Goal: Navigation & Orientation: Find specific page/section

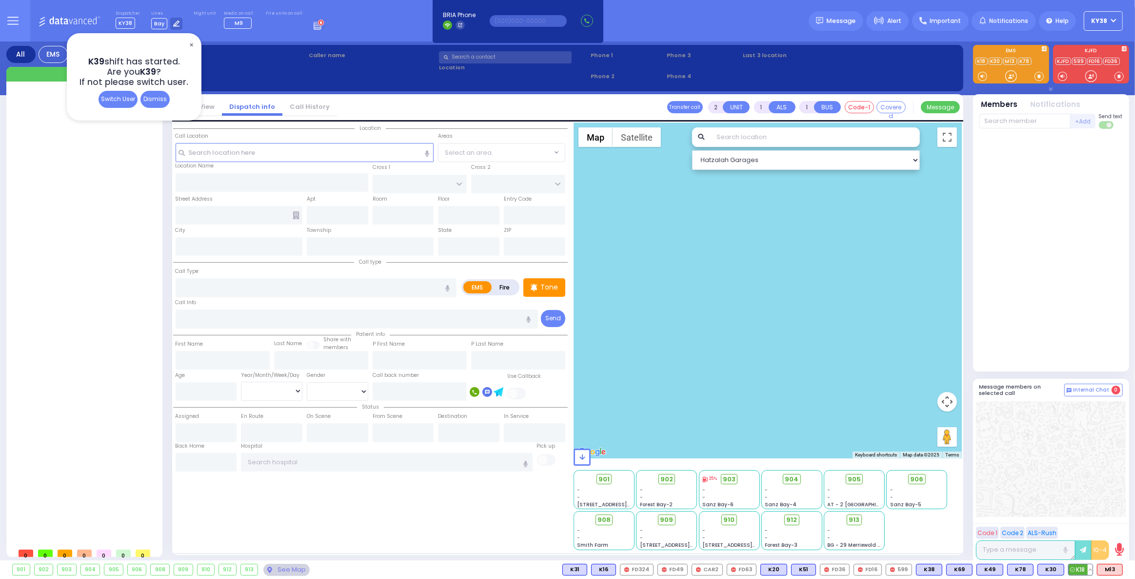
click at [1092, 569] on button at bounding box center [1090, 569] width 5 height 11
click at [1087, 526] on icon at bounding box center [1083, 526] width 10 height 10
click at [1121, 570] on button at bounding box center [1120, 569] width 5 height 11
click at [1113, 524] on icon at bounding box center [1113, 526] width 10 height 10
click at [285, 569] on div "See Map" at bounding box center [286, 569] width 46 height 12
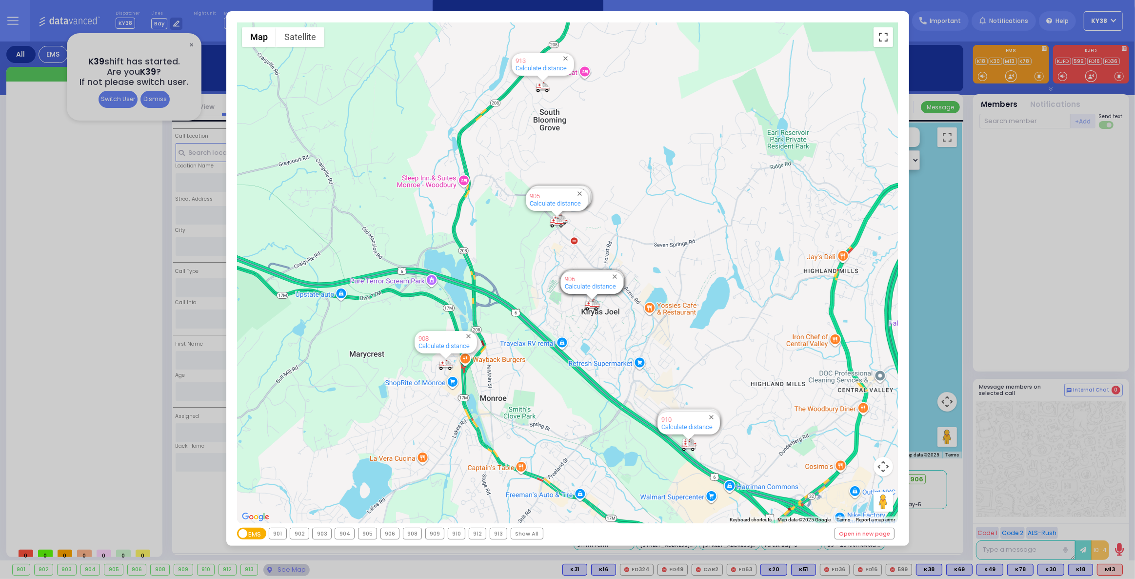
click at [885, 36] on button "Toggle fullscreen view" at bounding box center [884, 37] width 20 height 20
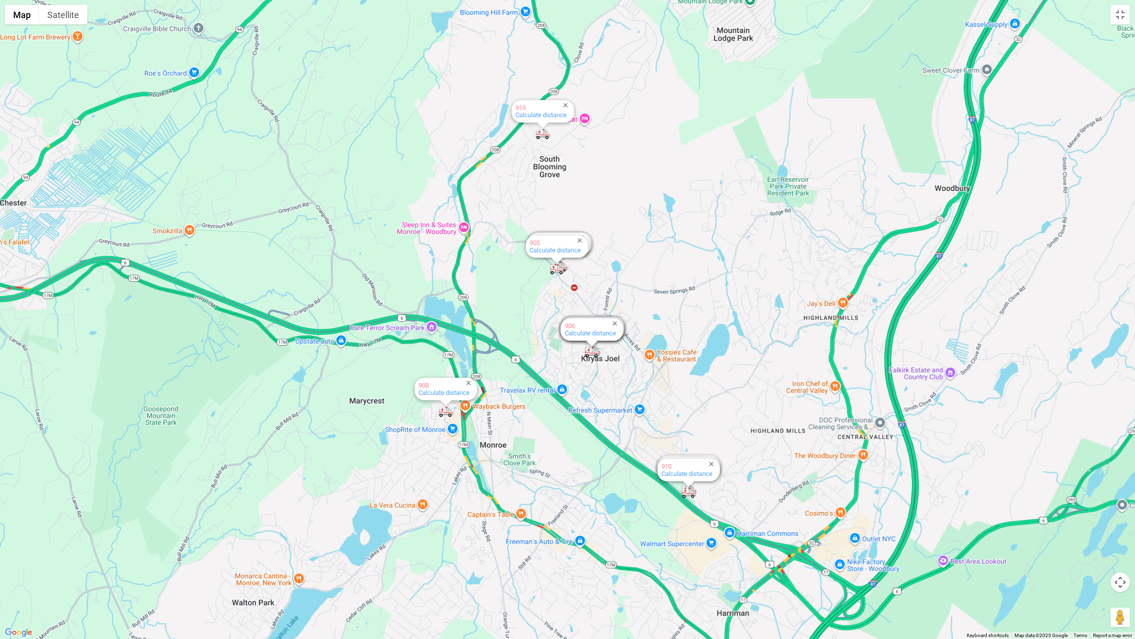
click at [885, 75] on div "594 Calculate distance 595 Calculate distance 596 Calculate distance 901 Calcul…" at bounding box center [567, 319] width 1135 height 639
click at [1123, 13] on button "Toggle fullscreen view" at bounding box center [1121, 15] width 20 height 20
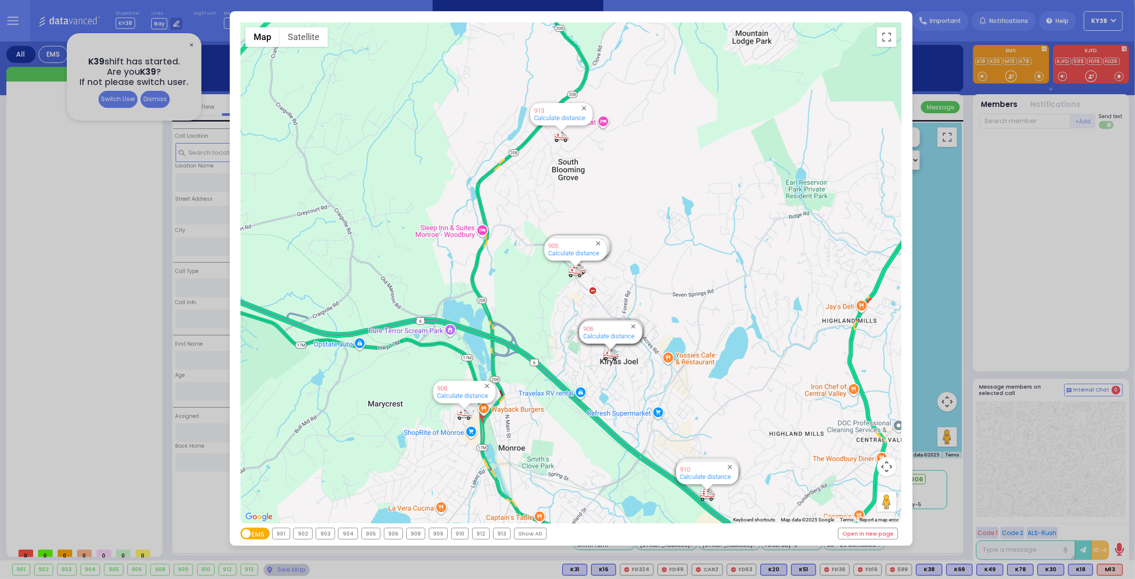
drag, startPoint x: 761, startPoint y: 78, endPoint x: 753, endPoint y: 161, distance: 84.4
click at [758, 161] on div "594 Calculate distance 595 Calculate distance 596 Calculate distance 901 Calcul…" at bounding box center [570, 272] width 661 height 500
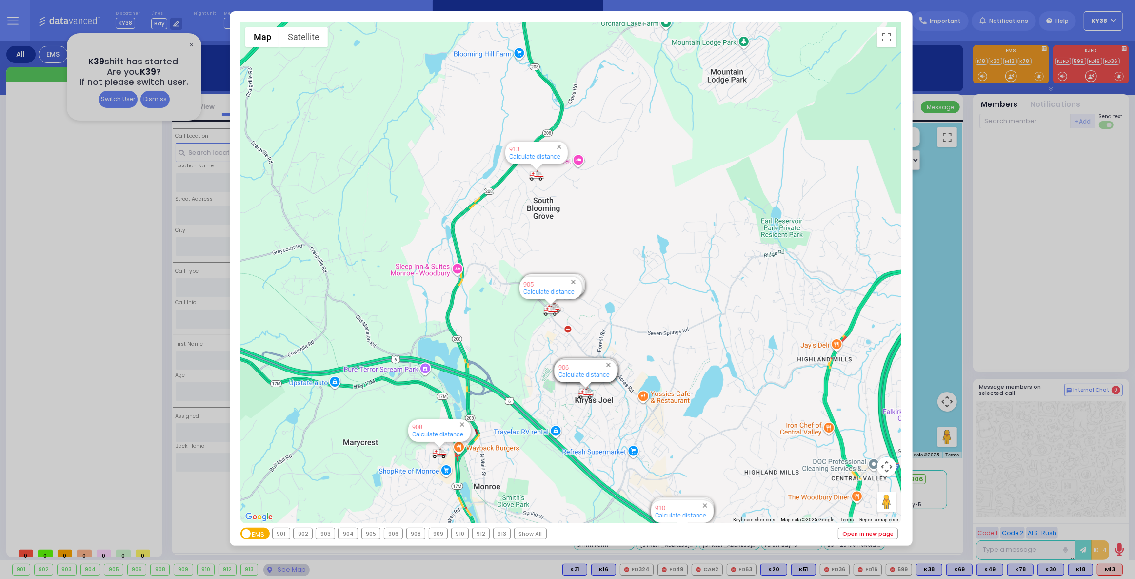
click at [881, 535] on link "Open in new page" at bounding box center [869, 533] width 60 height 11
click at [876, 531] on link "Open in new page" at bounding box center [869, 533] width 60 height 11
click at [153, 101] on div "← Move left → Move right ↑ Move up ↓ Move down + Zoom in - Zoom out Home Jump l…" at bounding box center [567, 289] width 1135 height 579
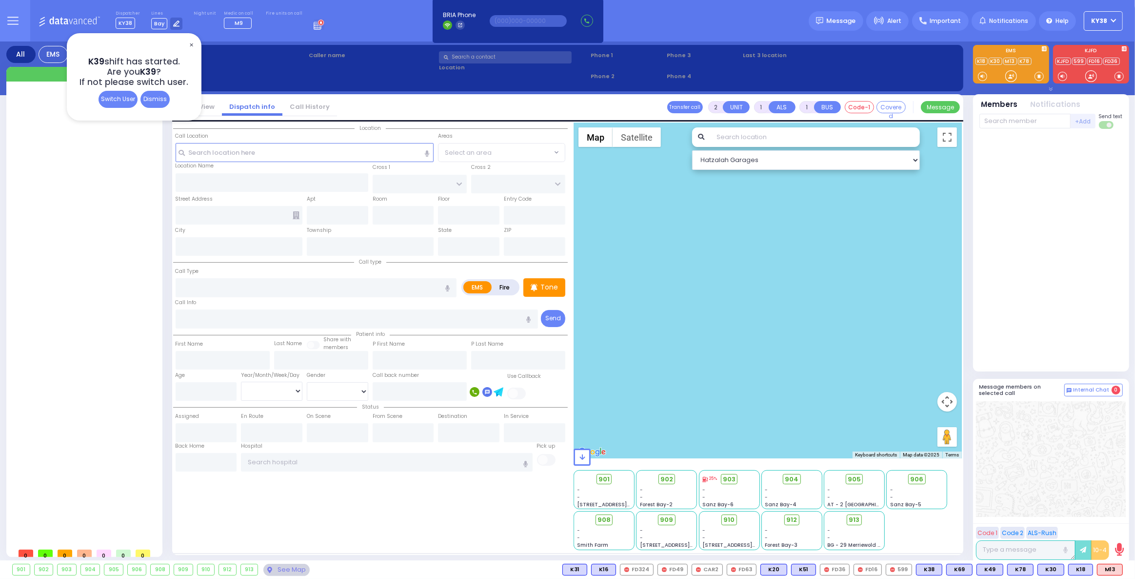
click at [156, 102] on div "Dismiss" at bounding box center [154, 99] width 29 height 17
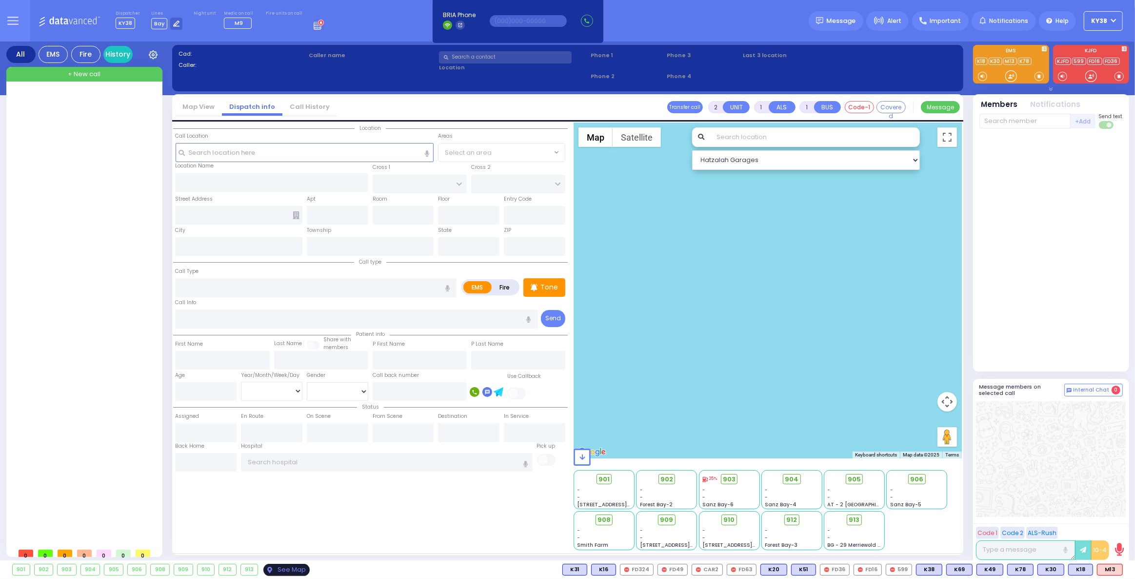
click at [286, 569] on div "See Map" at bounding box center [286, 569] width 46 height 12
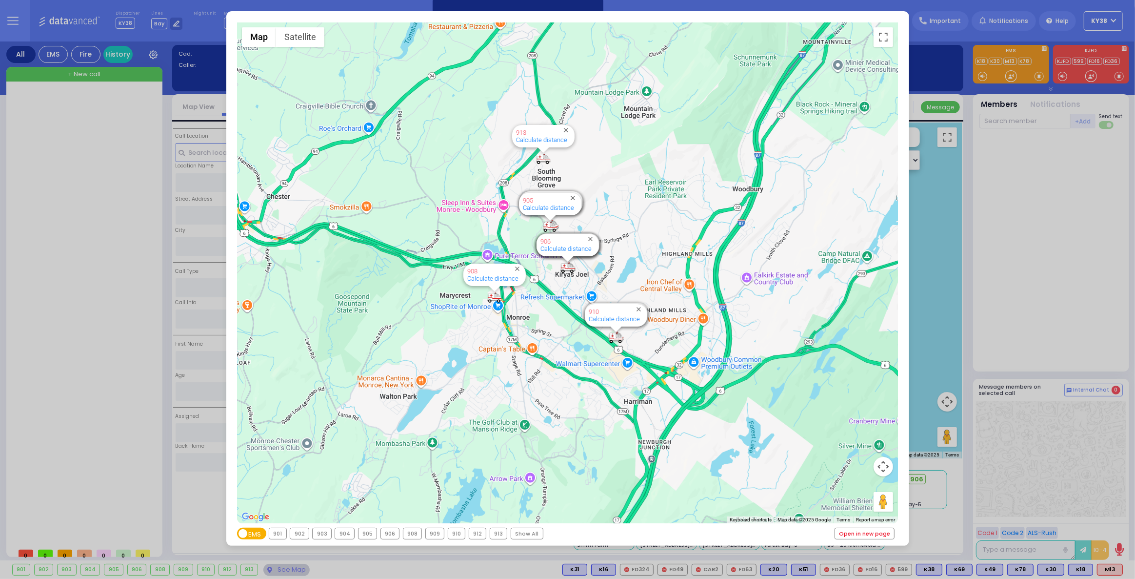
click at [858, 532] on link "Open in new page" at bounding box center [865, 533] width 60 height 11
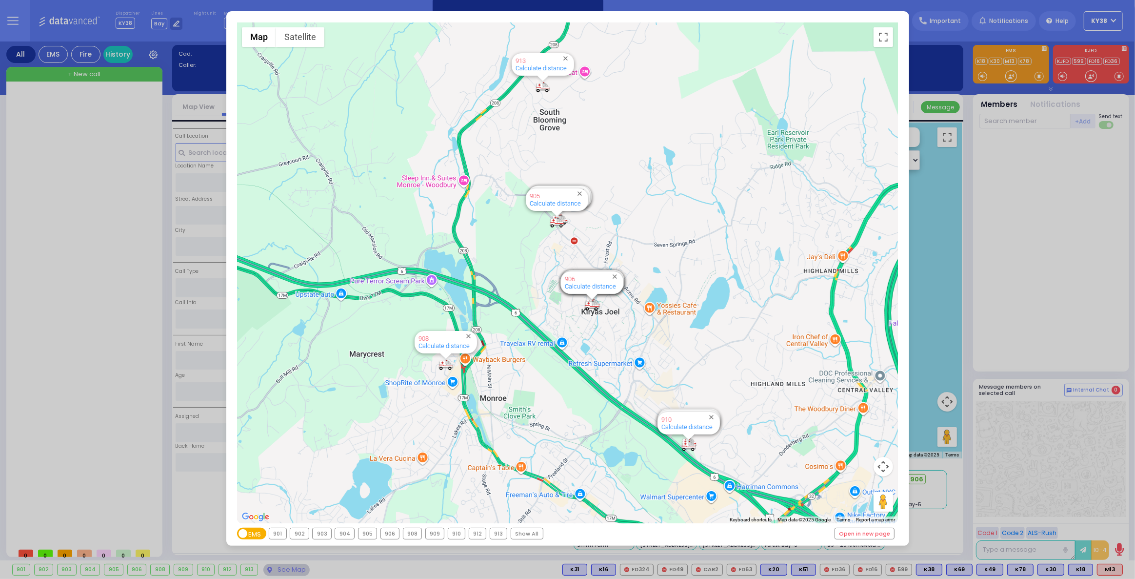
click at [1014, 219] on div "← Move left → Move right ↑ Move up ↓ Move down + Zoom in - Zoom out Home Jump l…" at bounding box center [567, 289] width 1135 height 579
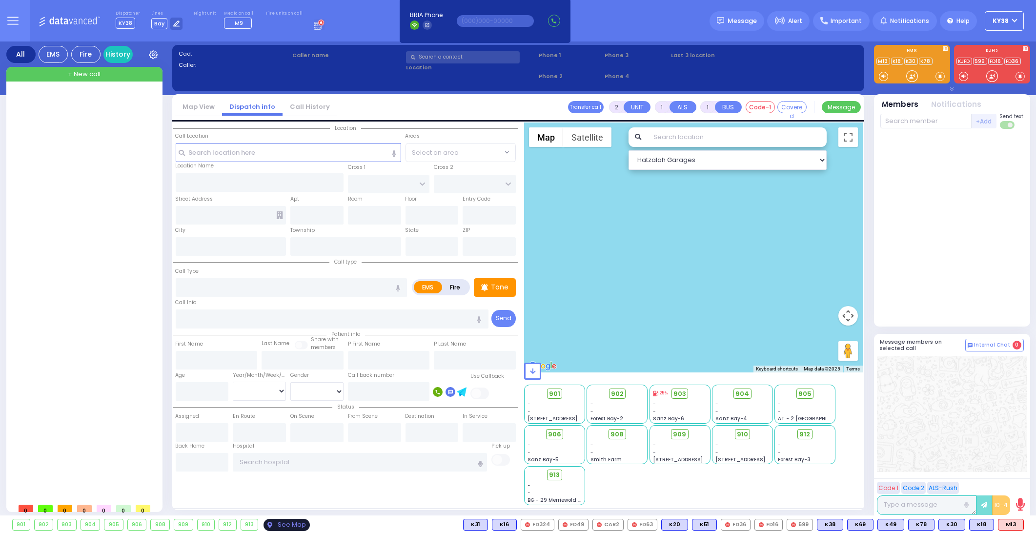
click at [290, 526] on div "See Map" at bounding box center [286, 525] width 46 height 12
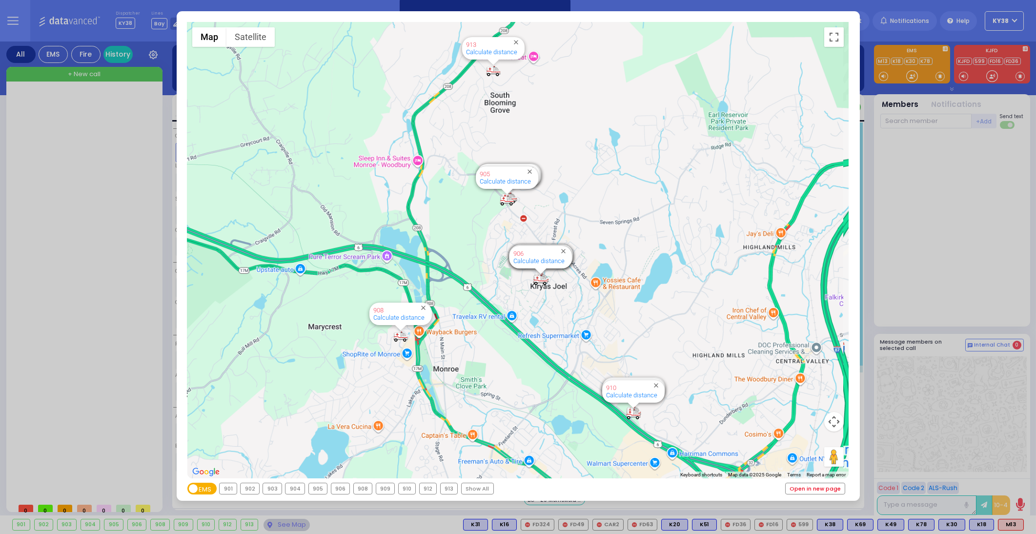
click at [798, 491] on link "Open in new page" at bounding box center [815, 488] width 60 height 11
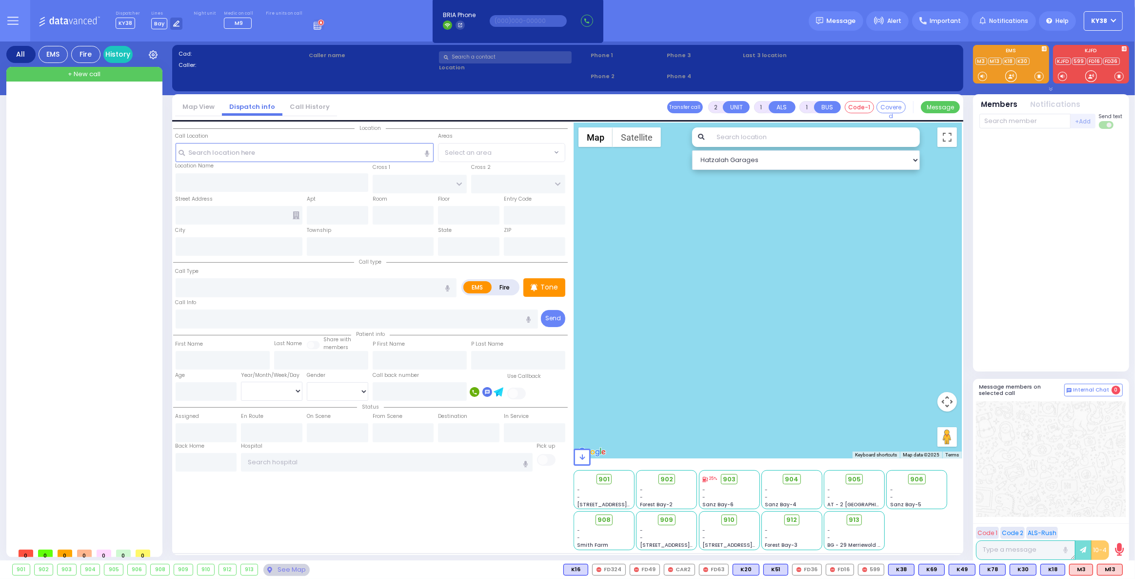
click at [1120, 17] on button "KY38" at bounding box center [1103, 21] width 39 height 20
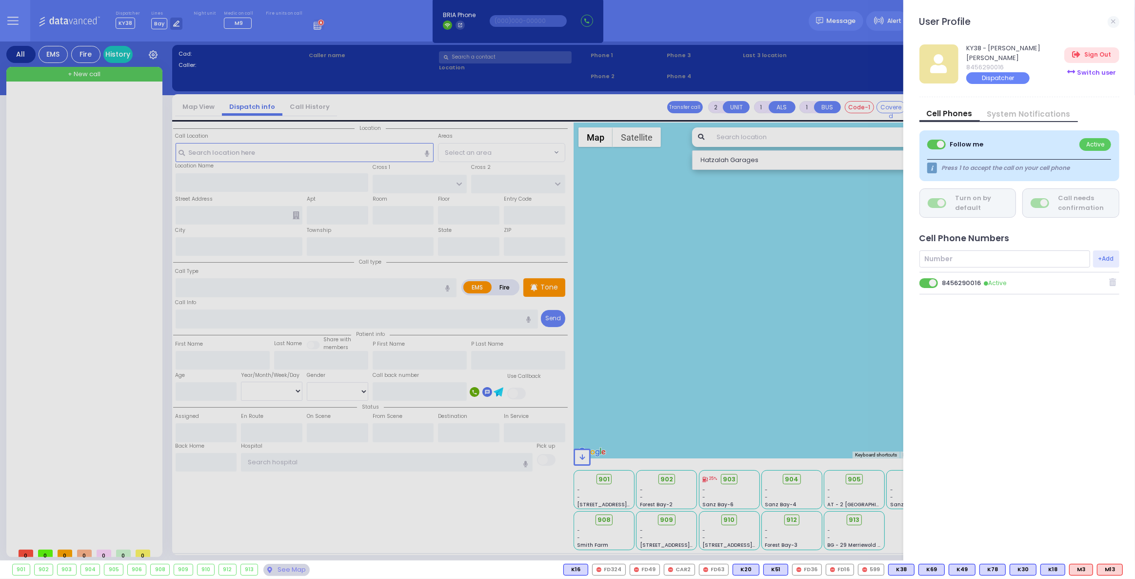
click at [1093, 73] on div "Switch user" at bounding box center [1091, 72] width 55 height 16
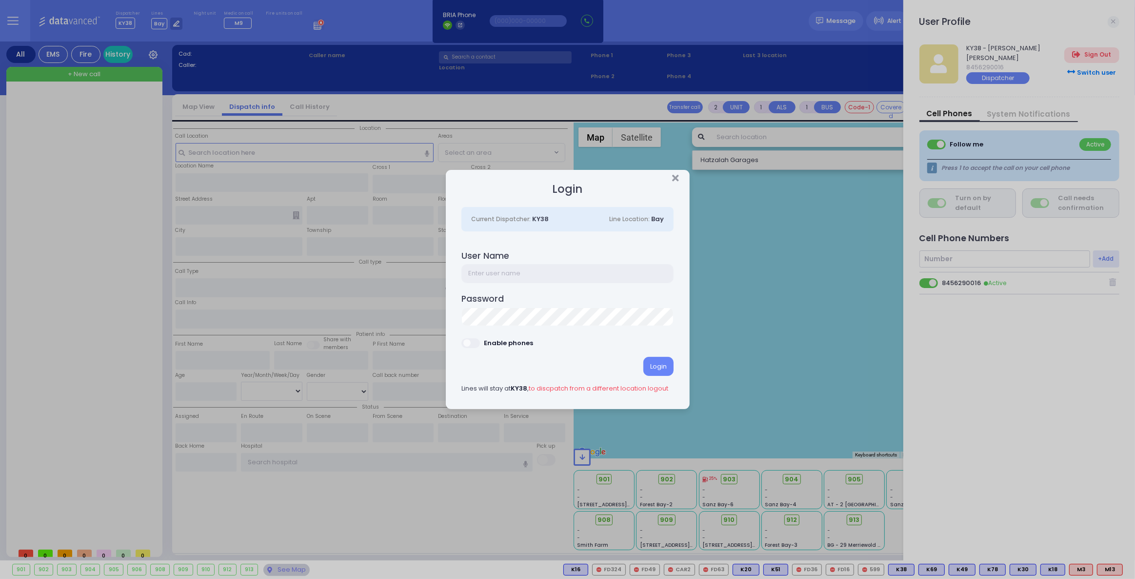
drag, startPoint x: 529, startPoint y: 271, endPoint x: 534, endPoint y: 269, distance: 5.1
click at [529, 271] on input "text" at bounding box center [567, 273] width 212 height 19
type input "ky39"
